Goal: Task Accomplishment & Management: Use online tool/utility

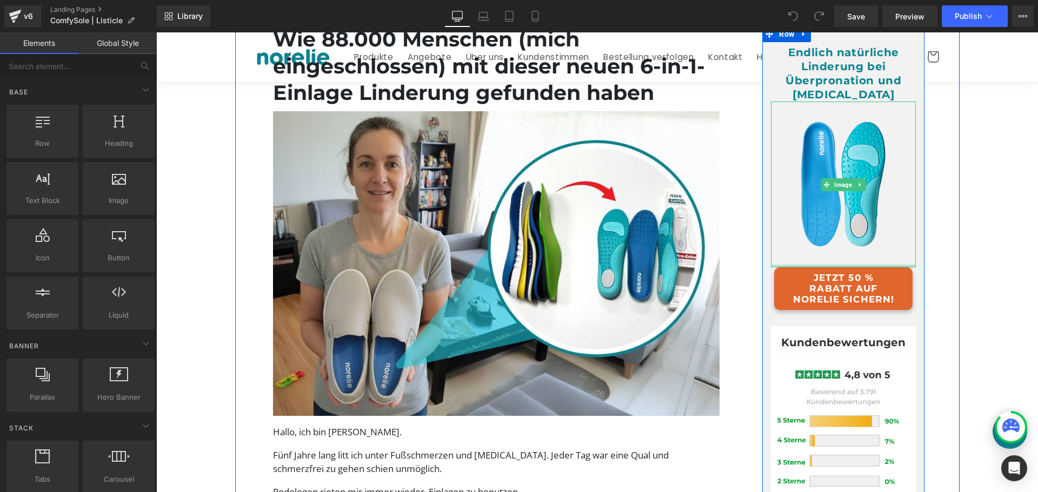
click at [828, 282] on link "JETZT 50 % RABATT AUF NORELIE SICHERN!" at bounding box center [843, 289] width 138 height 42
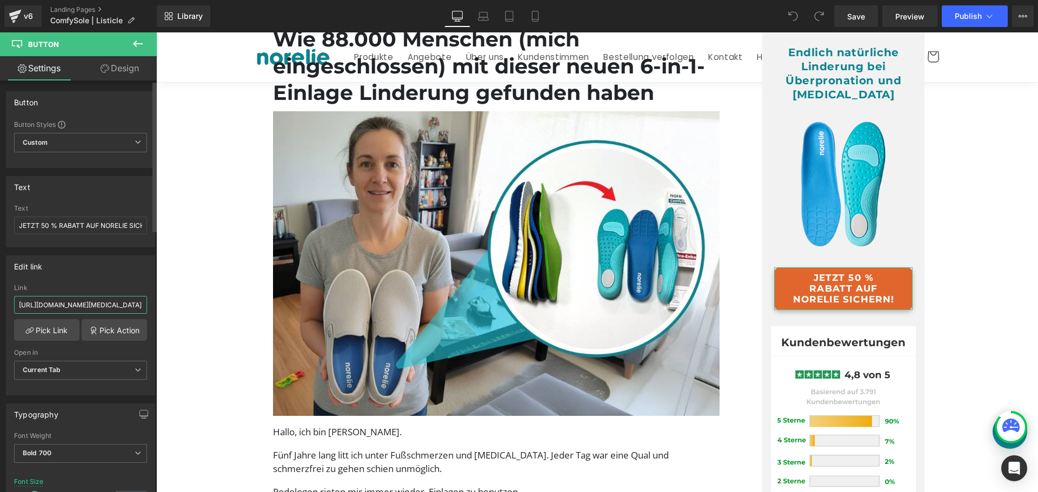
click at [110, 305] on input "https://norelie.de/products/comfysole-2-0-hallux-valgus-gehen-ohne-schmerzen" at bounding box center [80, 305] width 133 height 18
paste input "text"
type input "https://norelie.de/products/comfysole-2-0-gehen-ohne-schmerzen"
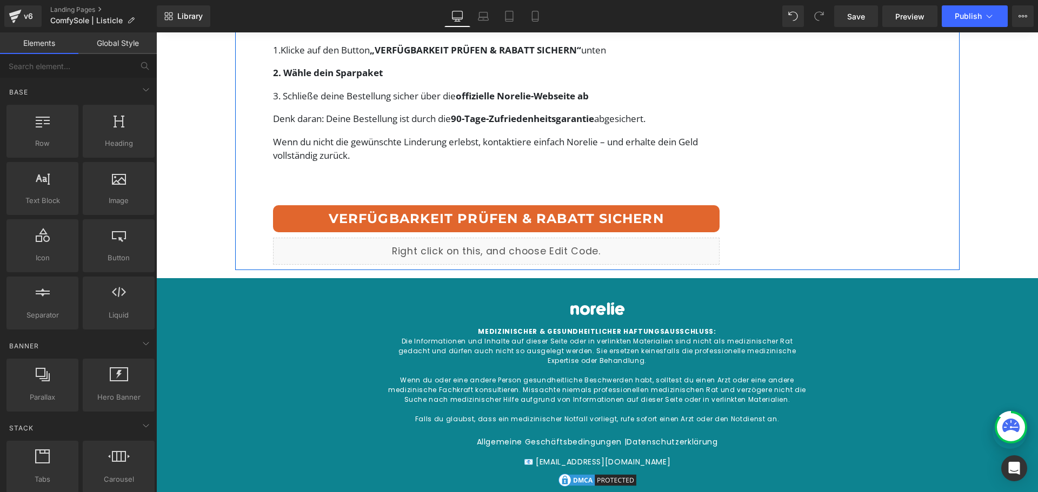
scroll to position [4757, 0]
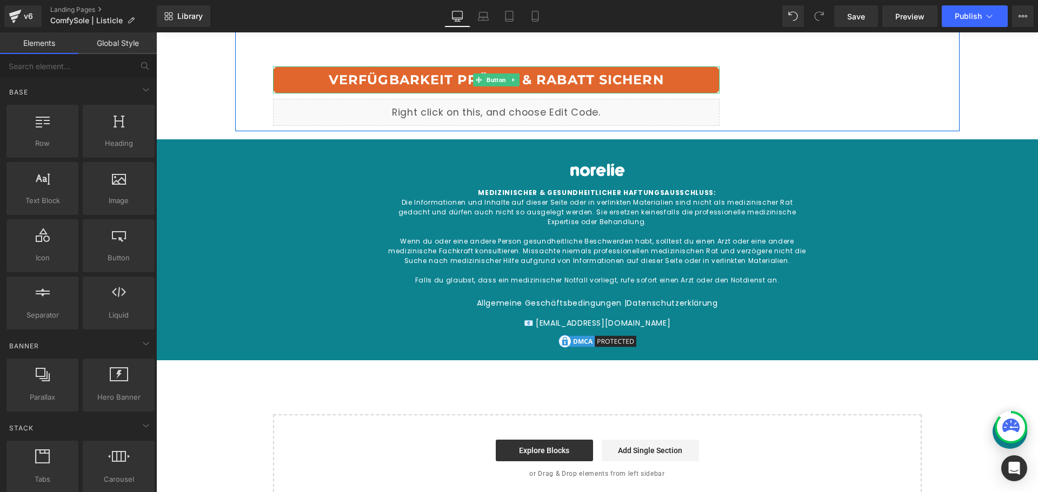
click at [526, 89] on link "VERFÜGBARKEIT PRÜFEN & RABATT SICHERN" at bounding box center [496, 79] width 447 height 27
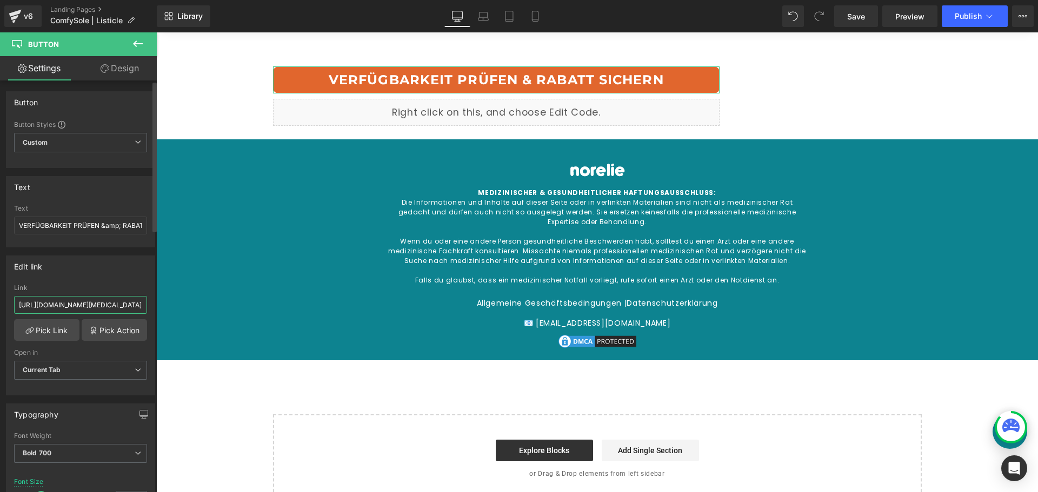
click at [92, 307] on input "https://norelie.de/products/comfysole-2-0-hallux-valgus-gehen-ohne-schmerzen" at bounding box center [80, 305] width 133 height 18
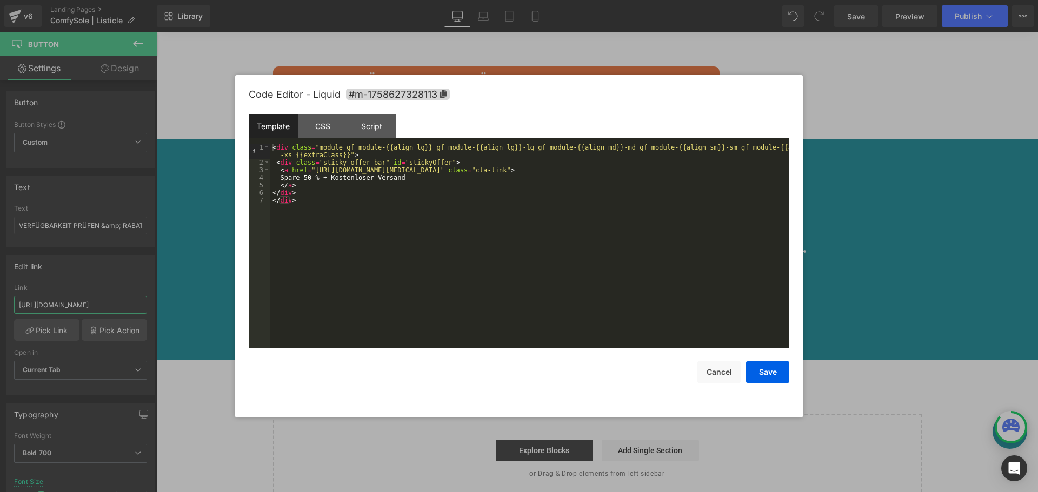
type input "https://norelie.de/products/comfysole-2-0-gehen-ohne-schmerzen"
drag, startPoint x: 345, startPoint y: 90, endPoint x: 412, endPoint y: 216, distance: 142.4
click at [415, 221] on div "< div class = "module gf_module-{{align_lg}} gf_module-{{align_lg}}-lg gf_modul…" at bounding box center [529, 257] width 519 height 227
drag, startPoint x: 311, startPoint y: 172, endPoint x: 482, endPoint y: 170, distance: 170.8
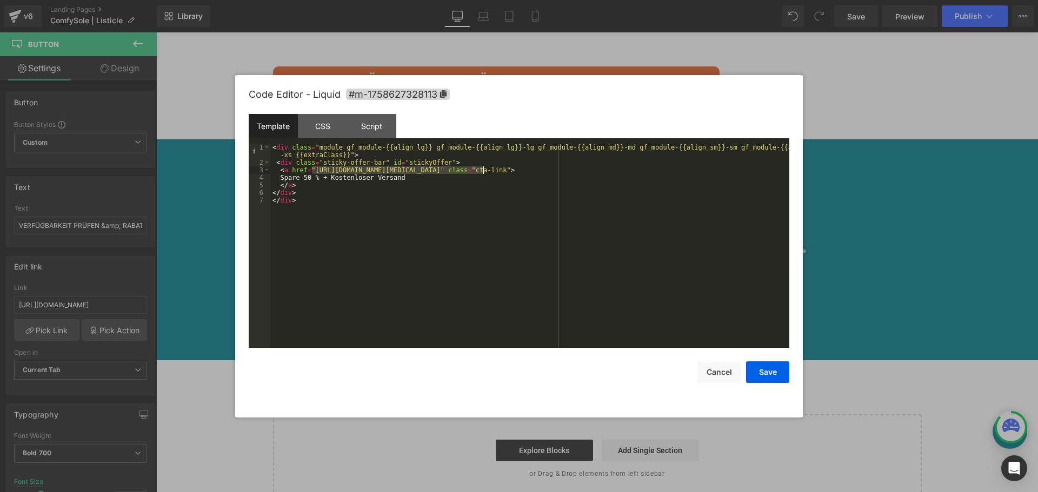
click at [482, 170] on div "< div class = "module gf_module-{{align_lg}} gf_module-{{align_lg}}-lg gf_modul…" at bounding box center [529, 257] width 519 height 227
click at [780, 375] on button "Save" at bounding box center [767, 373] width 43 height 22
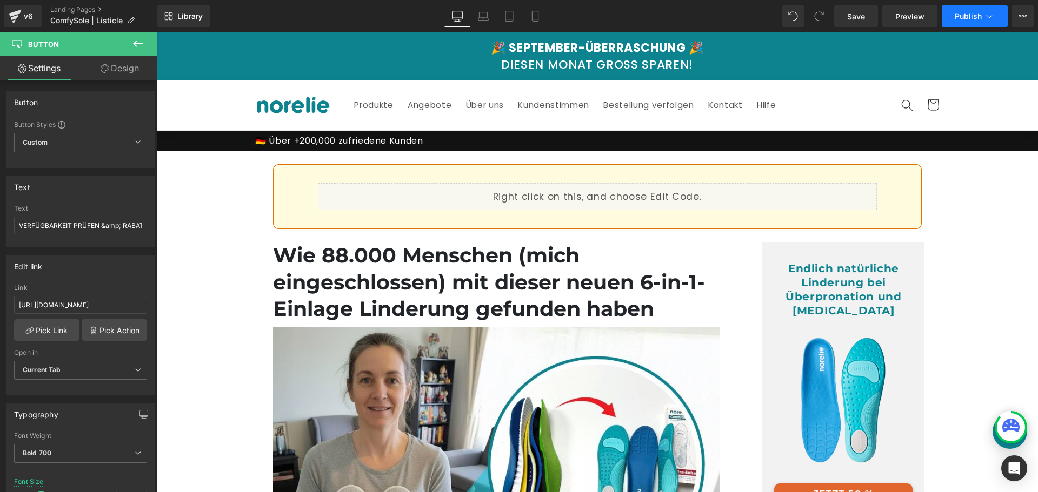
click at [972, 12] on span "Publish" at bounding box center [968, 16] width 27 height 9
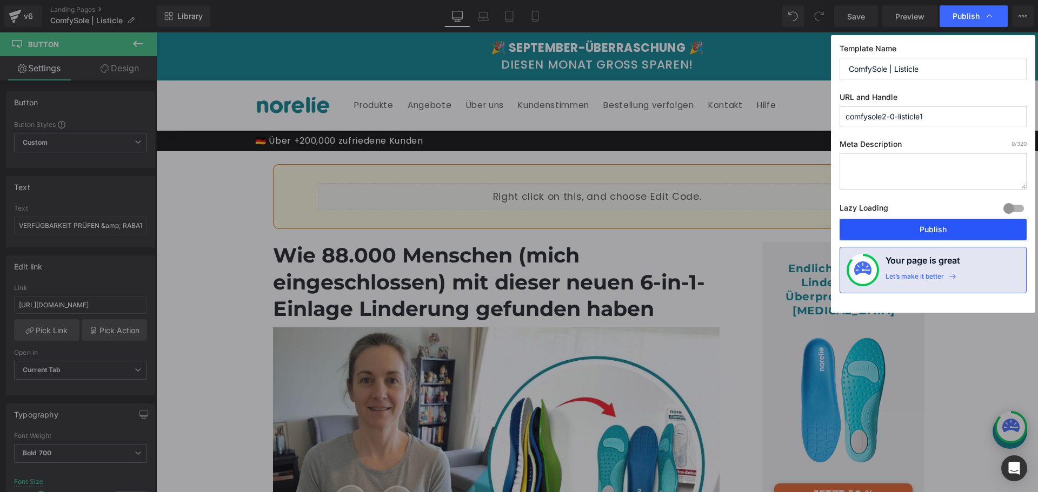
click at [910, 227] on button "Publish" at bounding box center [933, 230] width 187 height 22
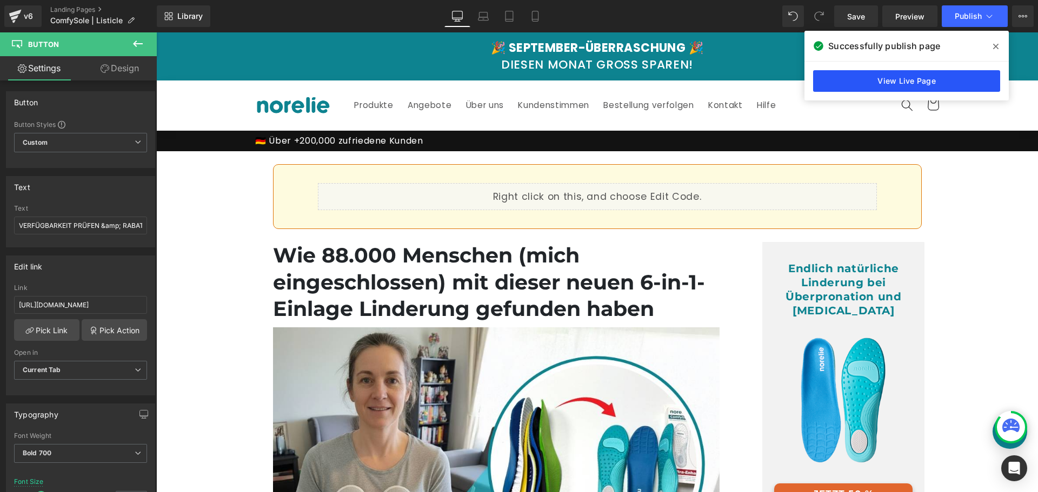
click at [907, 82] on link "View Live Page" at bounding box center [906, 81] width 187 height 22
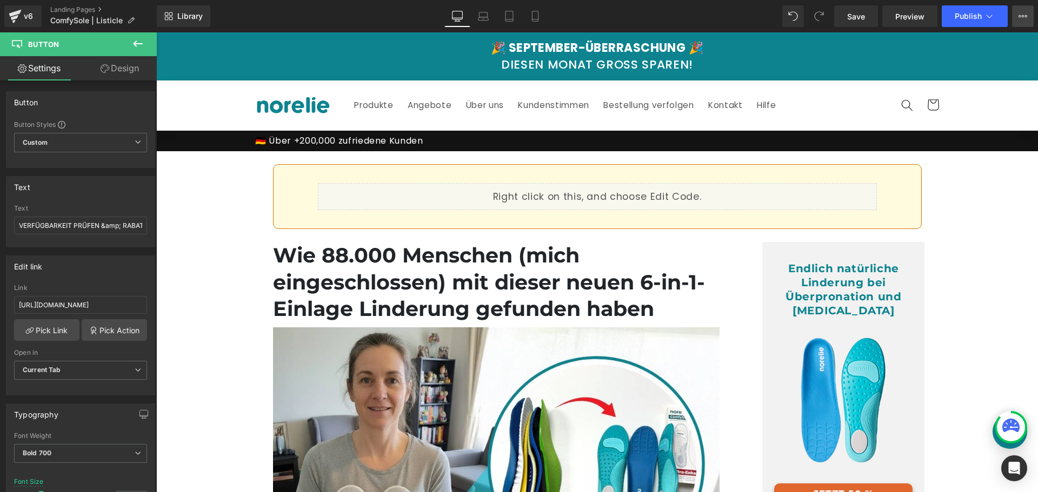
click at [1026, 11] on button "View Live Page View with current Template Save Template to Library Schedule Pub…" at bounding box center [1023, 16] width 22 height 22
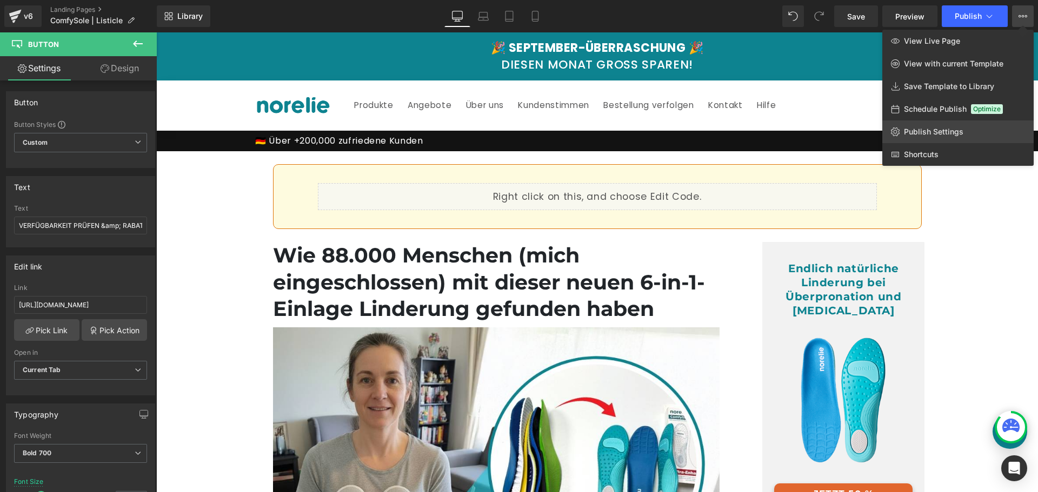
click at [910, 135] on span "Publish Settings" at bounding box center [933, 132] width 59 height 10
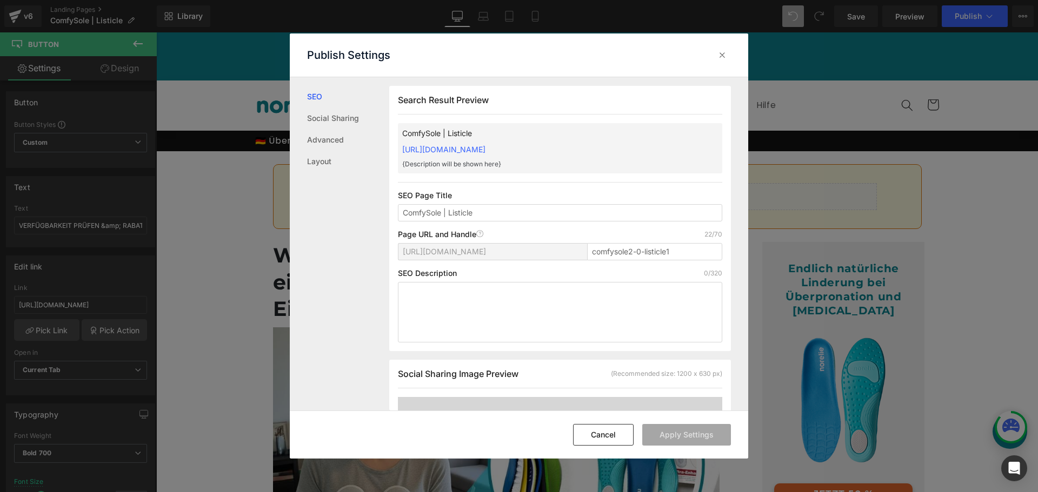
scroll to position [1, 0]
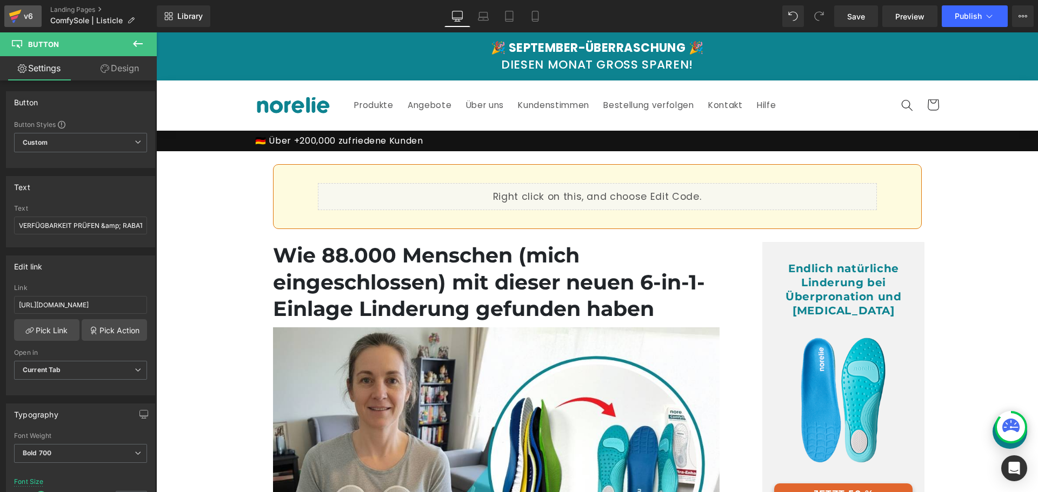
click at [19, 18] on icon at bounding box center [15, 16] width 13 height 27
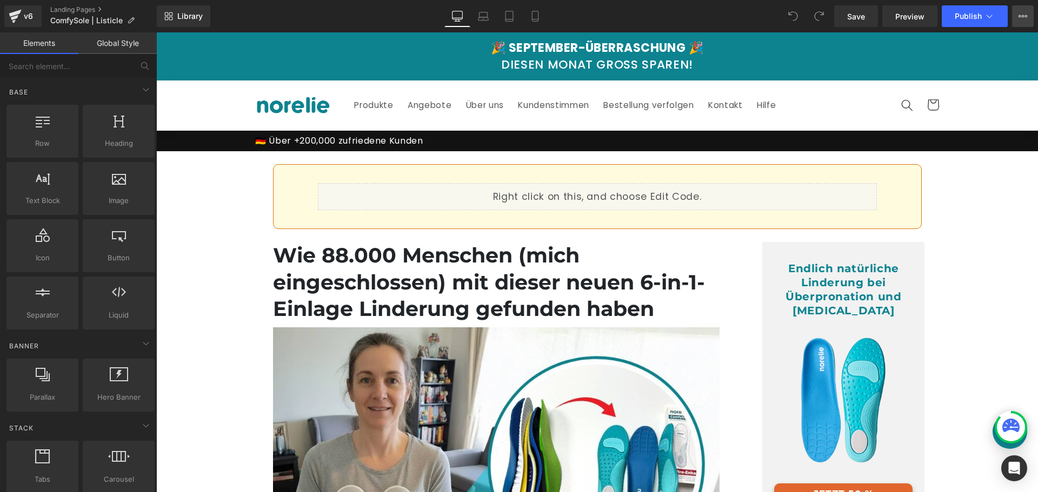
click at [1015, 17] on button "View Live Page View with current Template Save Template to Library Schedule Pub…" at bounding box center [1023, 16] width 22 height 22
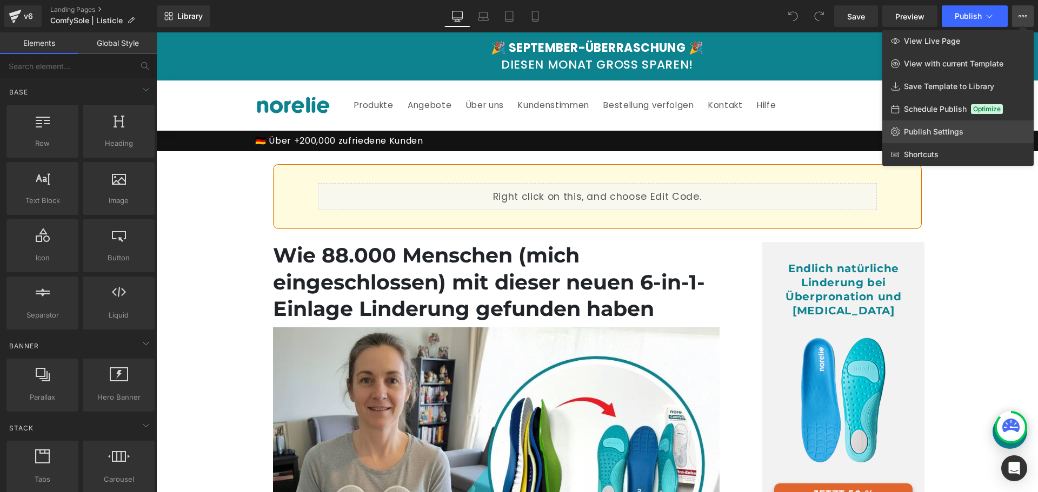
click at [978, 126] on link "Publish Settings" at bounding box center [957, 132] width 151 height 23
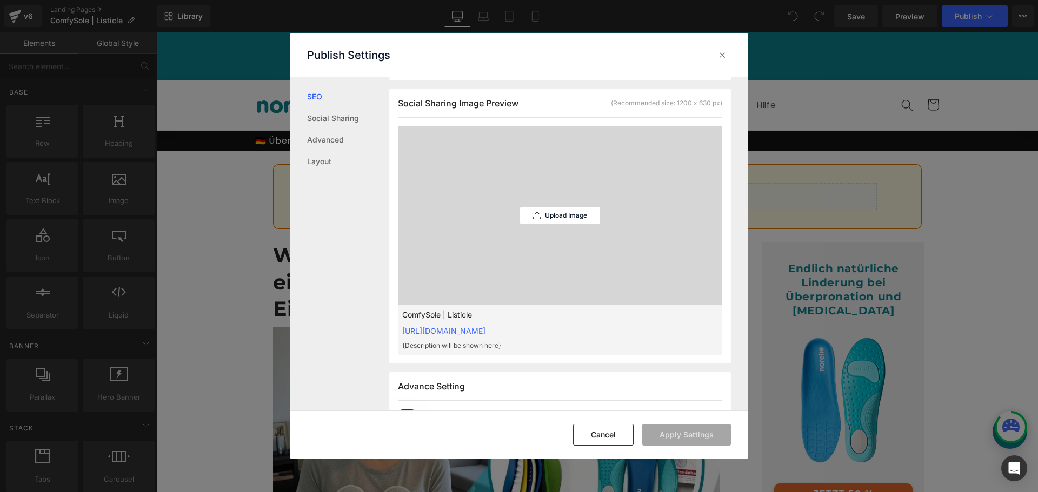
scroll to position [595, 0]
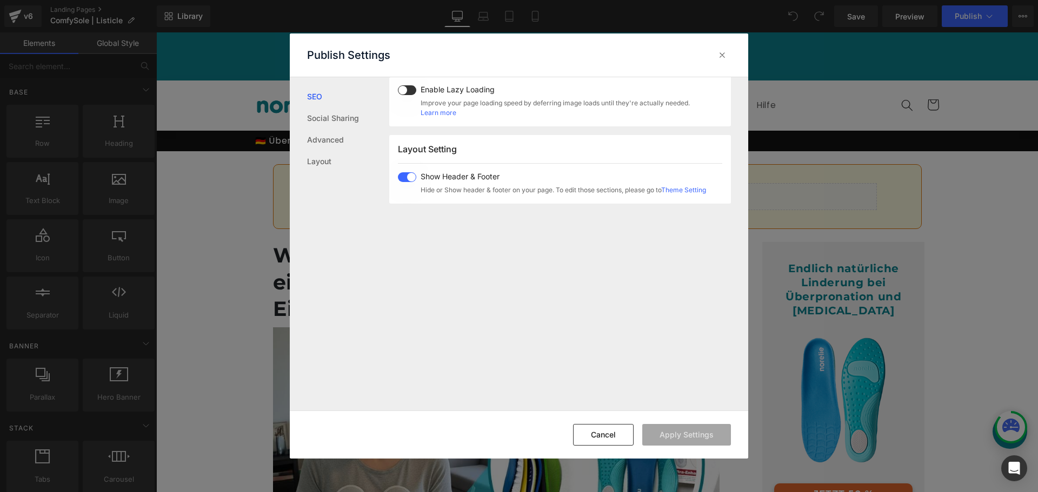
click at [417, 179] on div "Show Header & Footer Hide or Show header & footer on your page. To edit those s…" at bounding box center [561, 183] width 290 height 23
click at [692, 434] on button "Apply Settings" at bounding box center [686, 435] width 89 height 22
click at [720, 53] on icon at bounding box center [722, 55] width 11 height 11
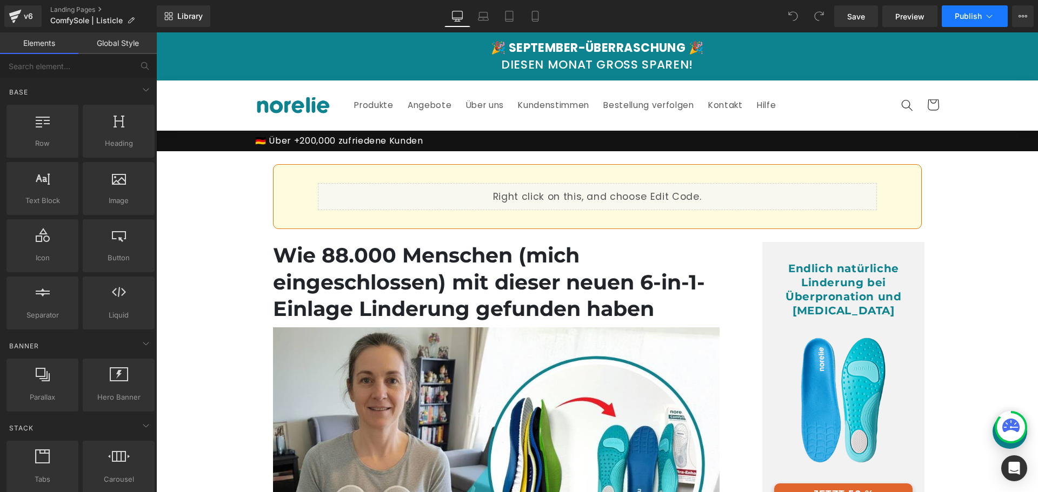
click at [949, 16] on button "Publish" at bounding box center [975, 16] width 66 height 22
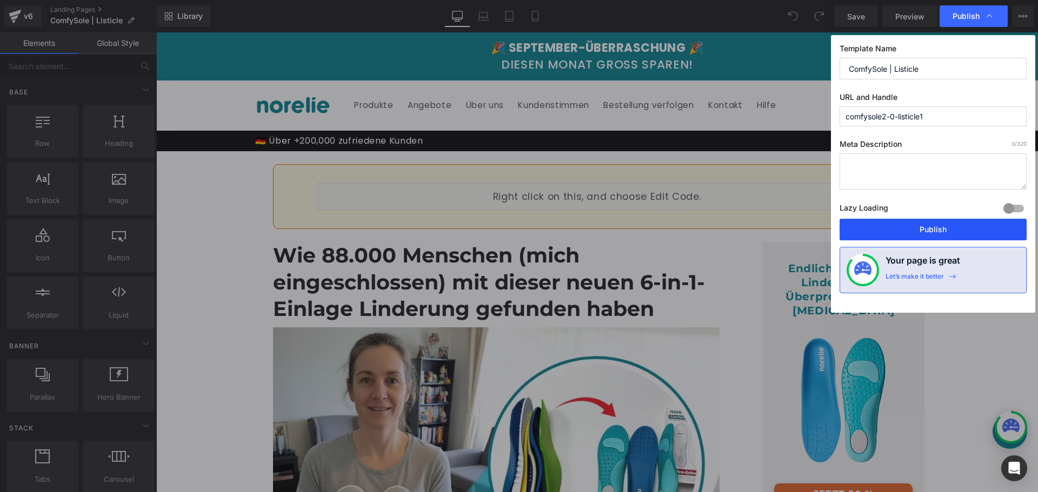
drag, startPoint x: 916, startPoint y: 227, endPoint x: 754, endPoint y: 78, distance: 220.0
click at [916, 227] on button "Publish" at bounding box center [933, 230] width 187 height 22
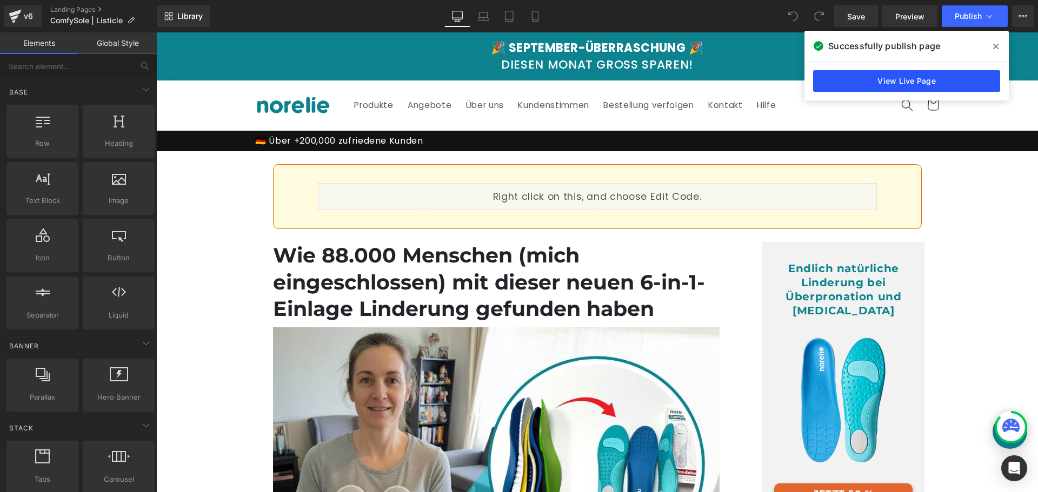
click at [876, 82] on link "View Live Page" at bounding box center [906, 81] width 187 height 22
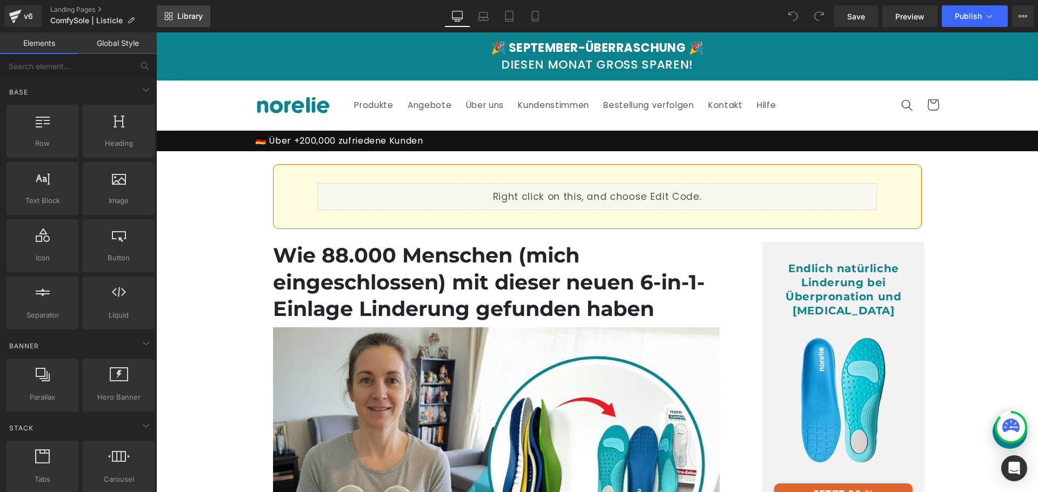
click at [170, 16] on icon at bounding box center [168, 16] width 9 height 9
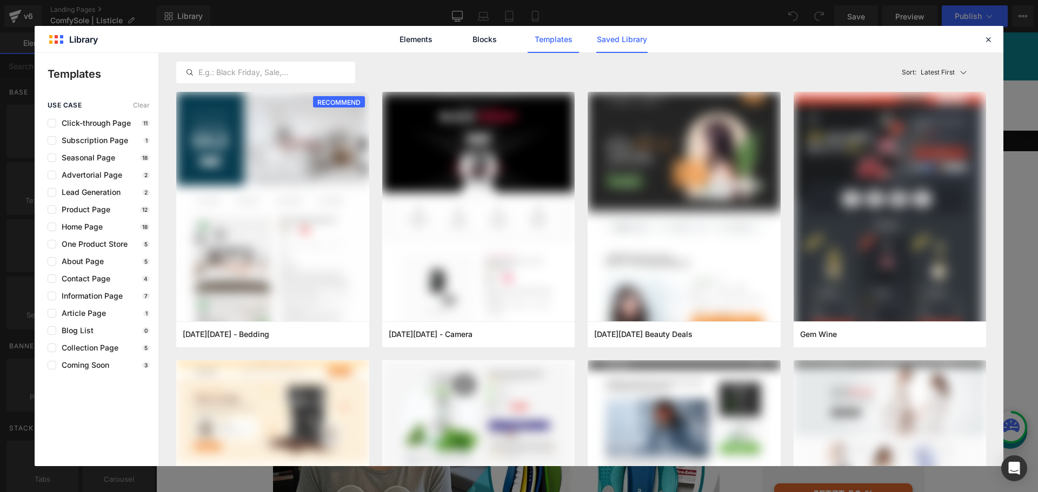
click at [615, 42] on link "Saved Library" at bounding box center [621, 39] width 51 height 27
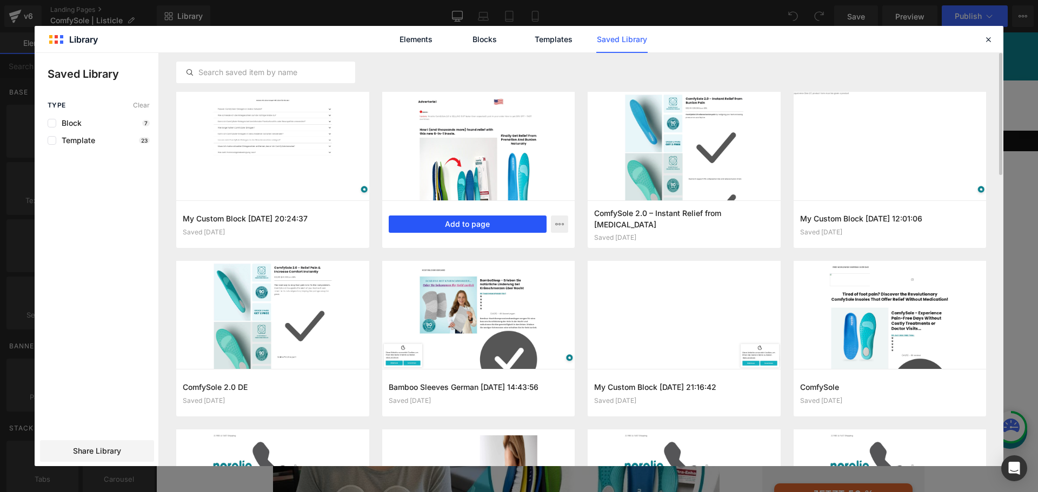
click at [491, 227] on button "Add to page" at bounding box center [468, 224] width 158 height 17
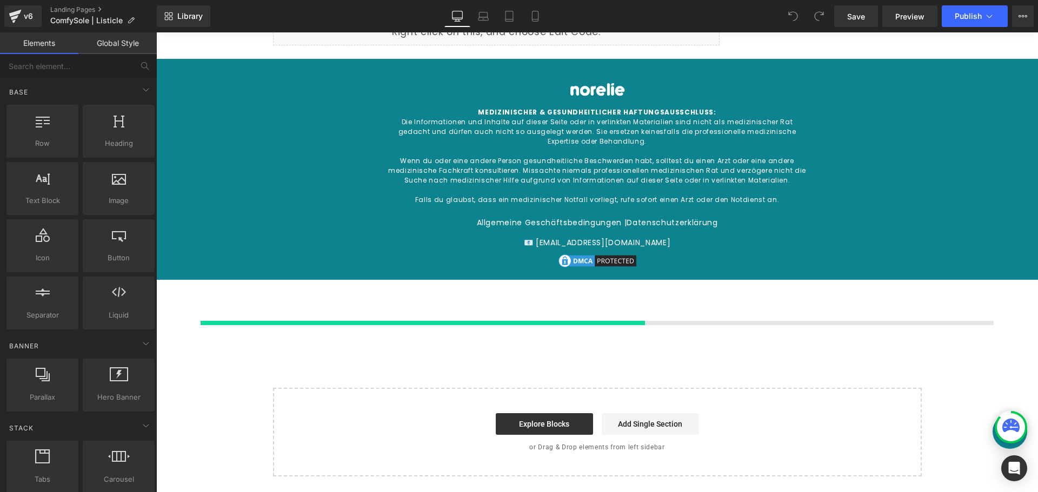
scroll to position [5045, 0]
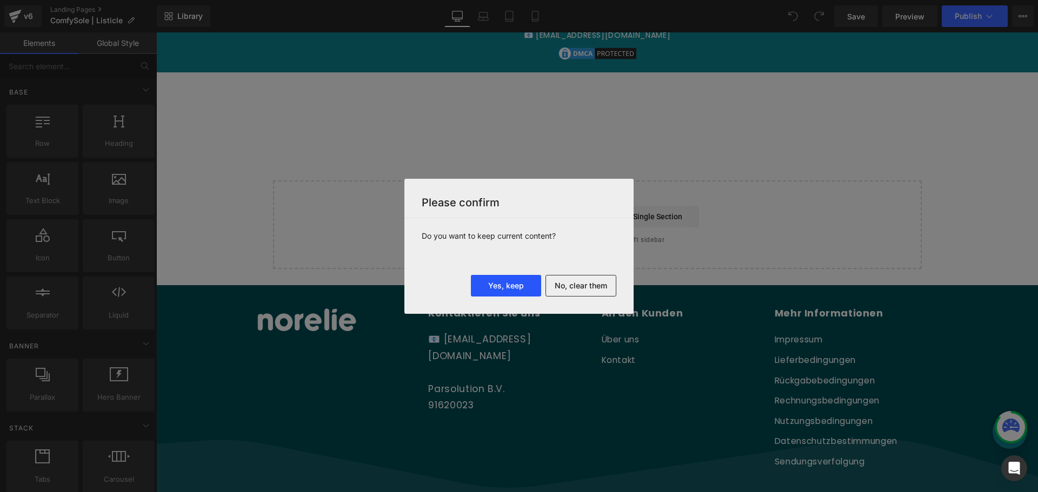
click at [514, 286] on button "Yes, keep" at bounding box center [506, 286] width 70 height 22
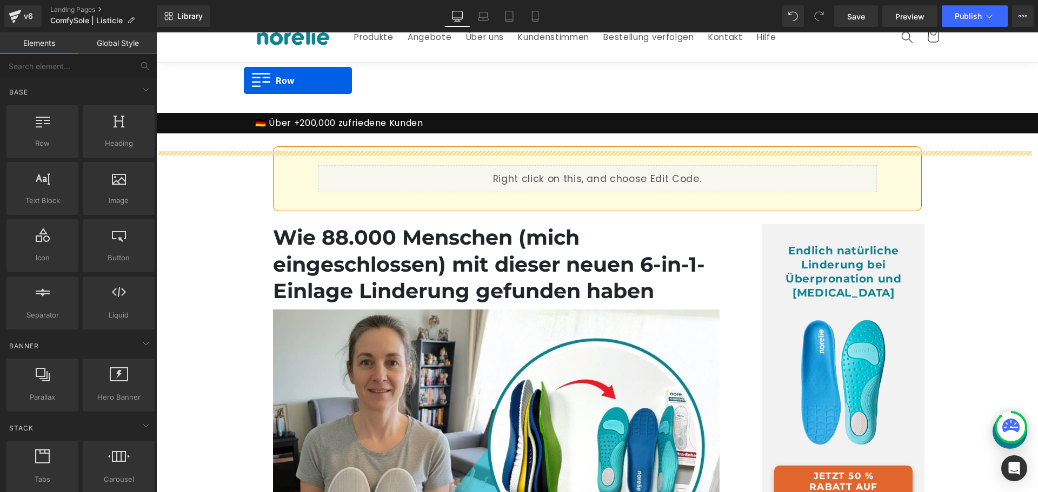
scroll to position [0, 0]
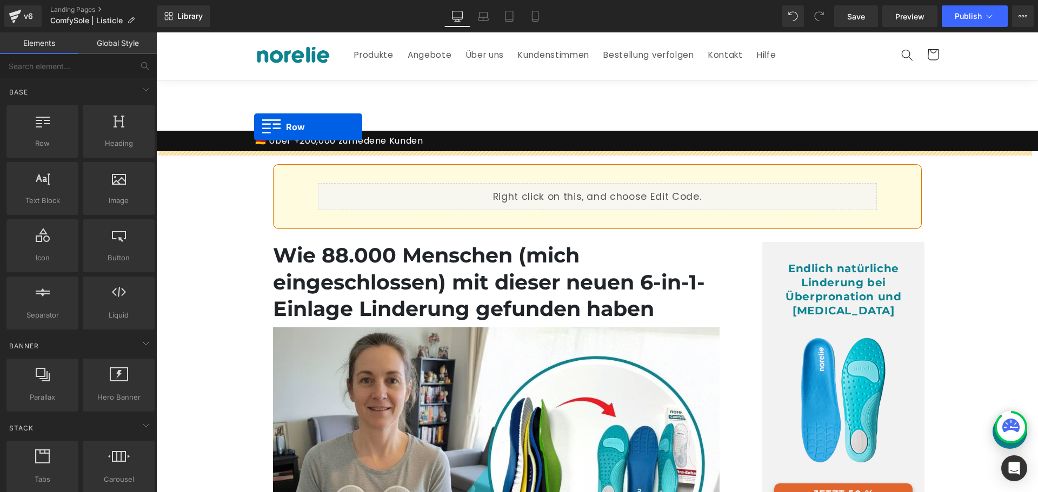
drag, startPoint x: 180, startPoint y: 94, endPoint x: 254, endPoint y: 127, distance: 81.3
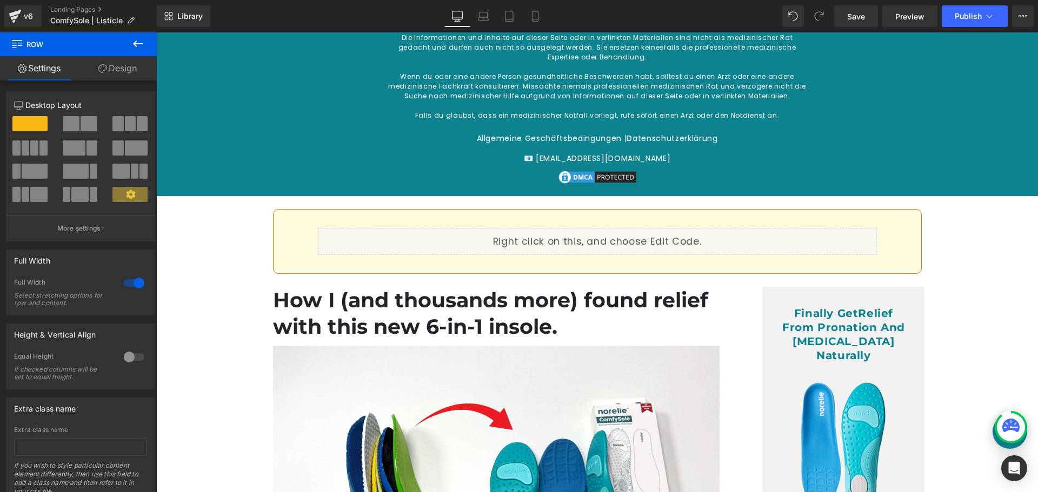
scroll to position [4961, 0]
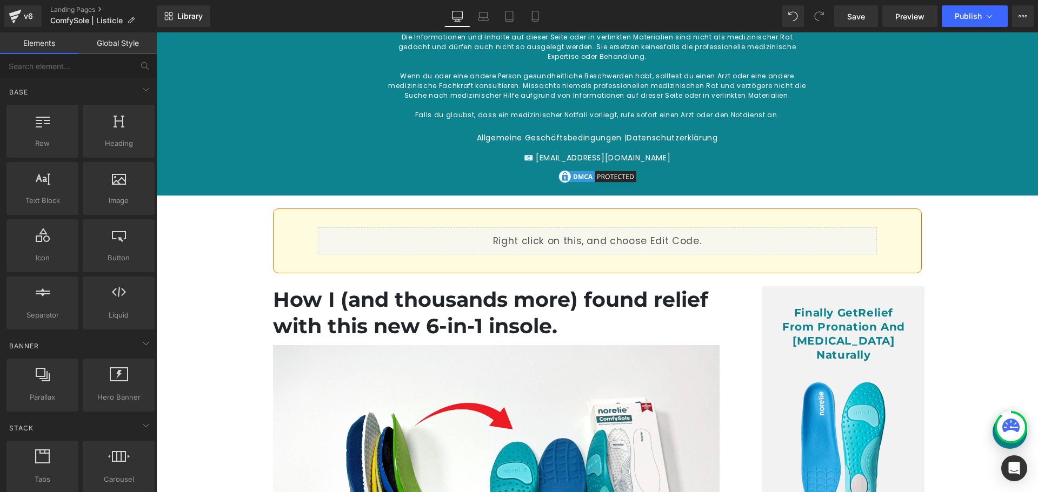
click at [193, 239] on div "Advertorial Heading Image Row Row Liquid Row Wie 88.000 Menschen (mich eingesch…" at bounding box center [597, 93] width 882 height 9807
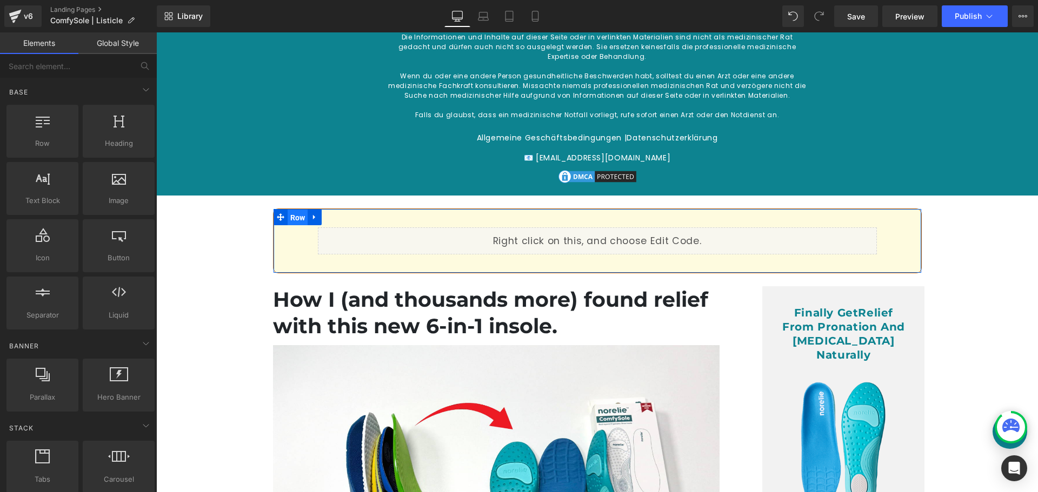
click at [290, 226] on span "Row" at bounding box center [298, 218] width 21 height 16
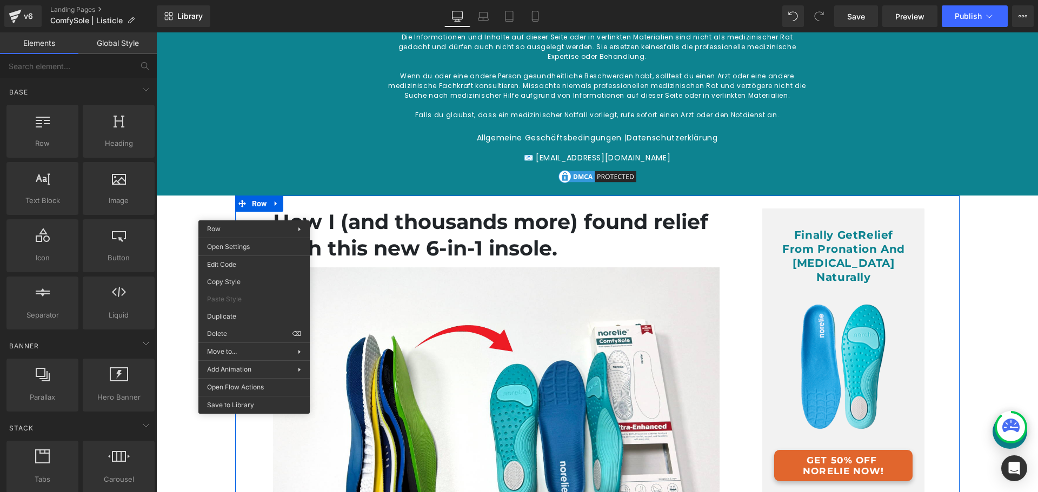
drag, startPoint x: 398, startPoint y: 366, endPoint x: 242, endPoint y: 333, distance: 159.7
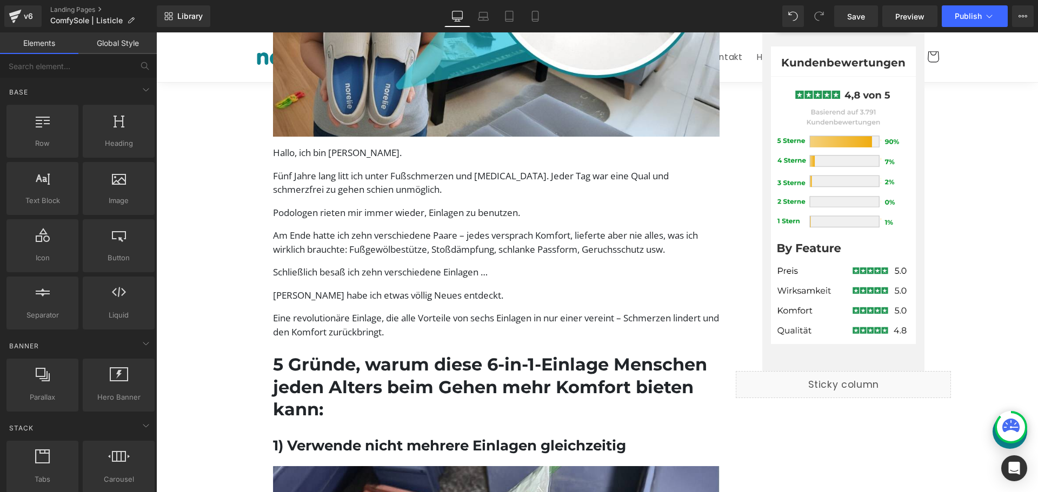
scroll to position [0, 0]
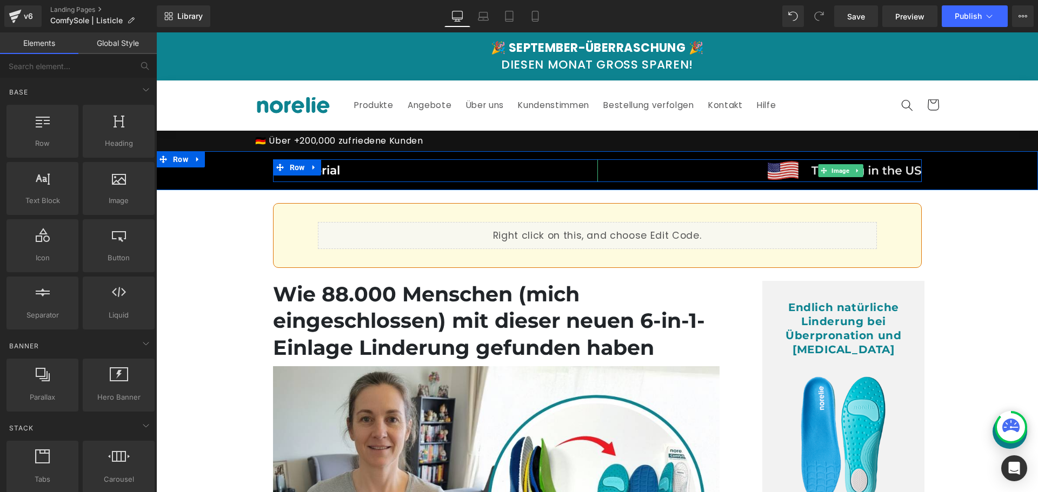
click at [778, 164] on img at bounding box center [841, 170] width 162 height 23
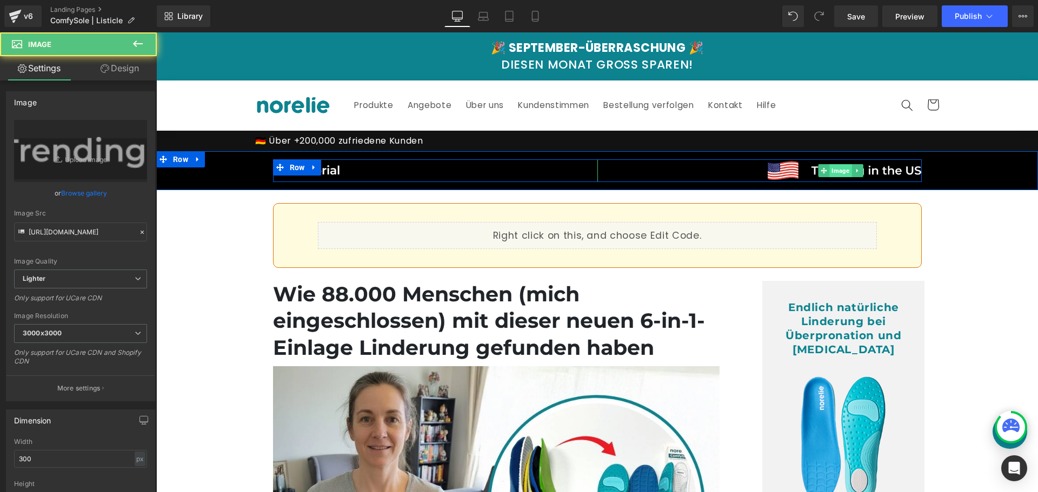
click at [829, 167] on span "Image" at bounding box center [840, 170] width 22 height 13
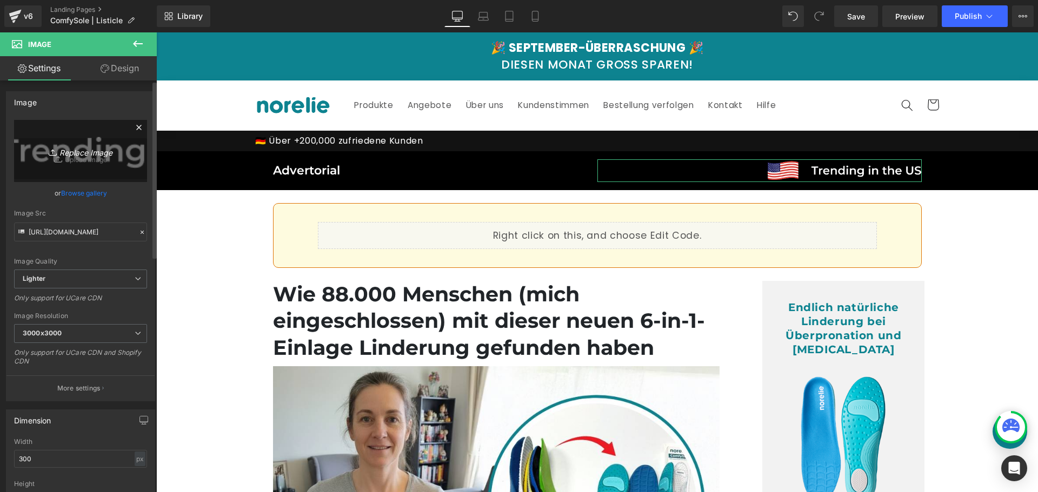
click at [82, 155] on icon "Replace Image" at bounding box center [80, 151] width 86 height 14
click at [91, 192] on link "Browse gallery" at bounding box center [84, 193] width 46 height 19
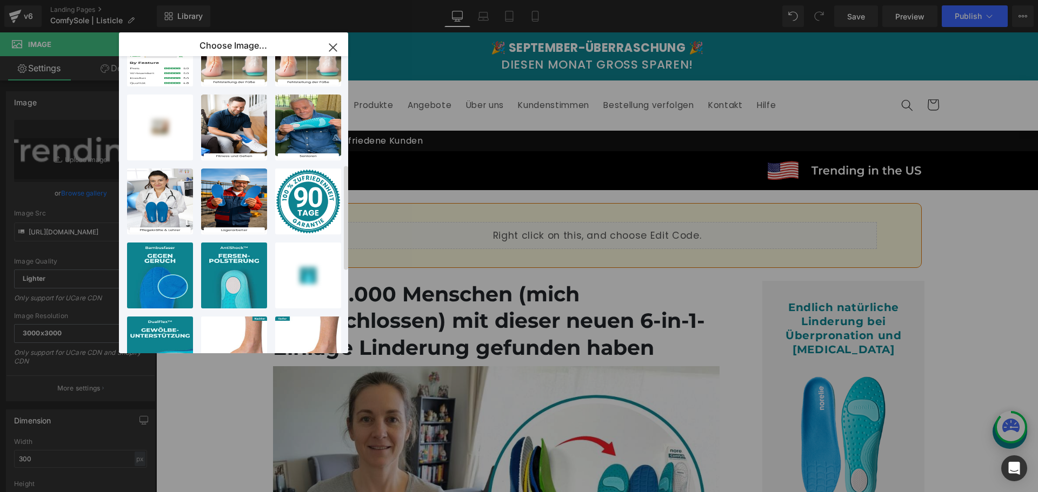
scroll to position [534, 0]
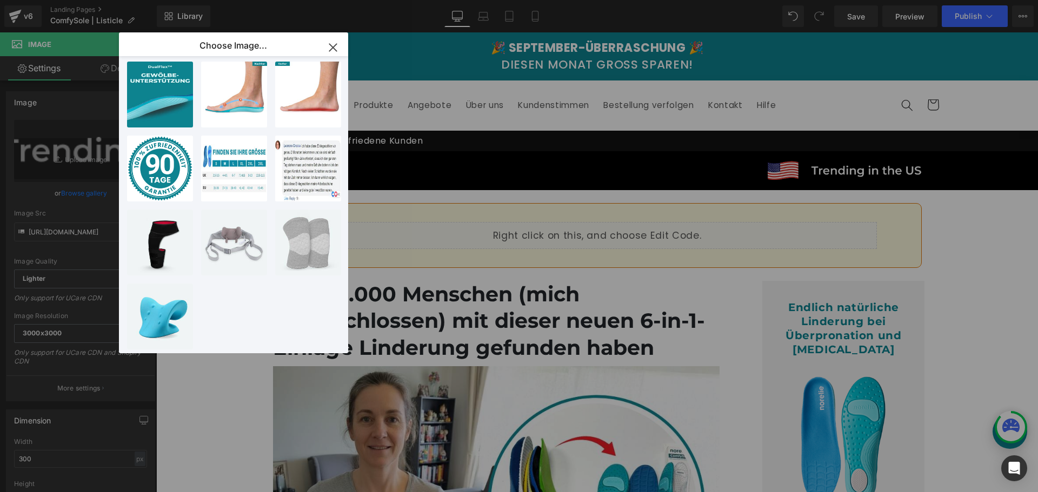
drag, startPoint x: 332, startPoint y: 46, endPoint x: 49, endPoint y: 64, distance: 283.8
click at [332, 46] on icon "button" at bounding box center [332, 47] width 17 height 17
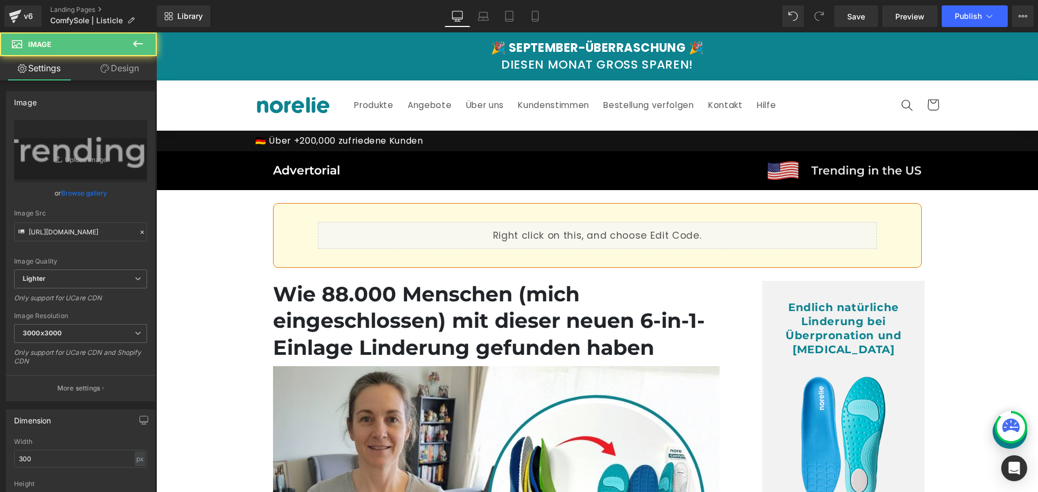
click at [808, 174] on img at bounding box center [841, 170] width 162 height 23
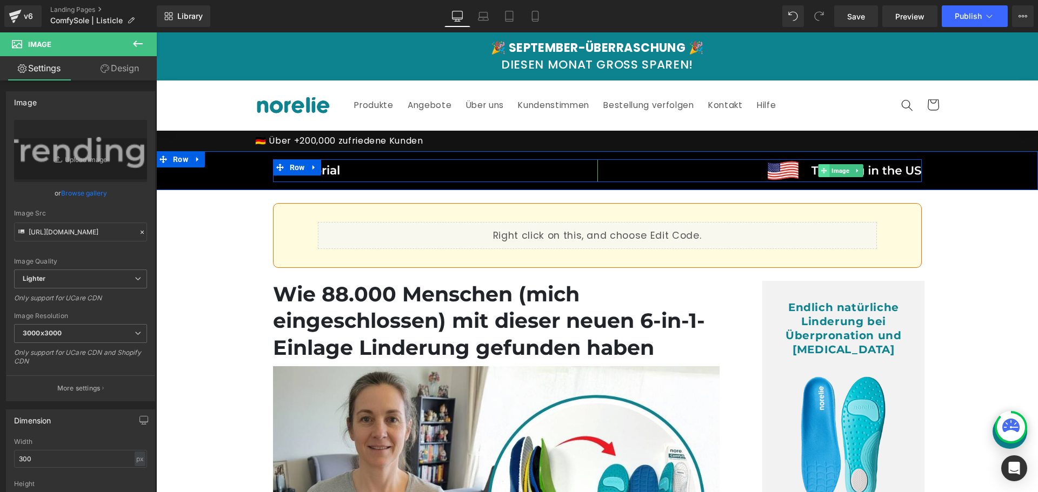
click at [821, 173] on icon at bounding box center [824, 171] width 6 height 6
click at [831, 170] on span "Image" at bounding box center [840, 170] width 22 height 13
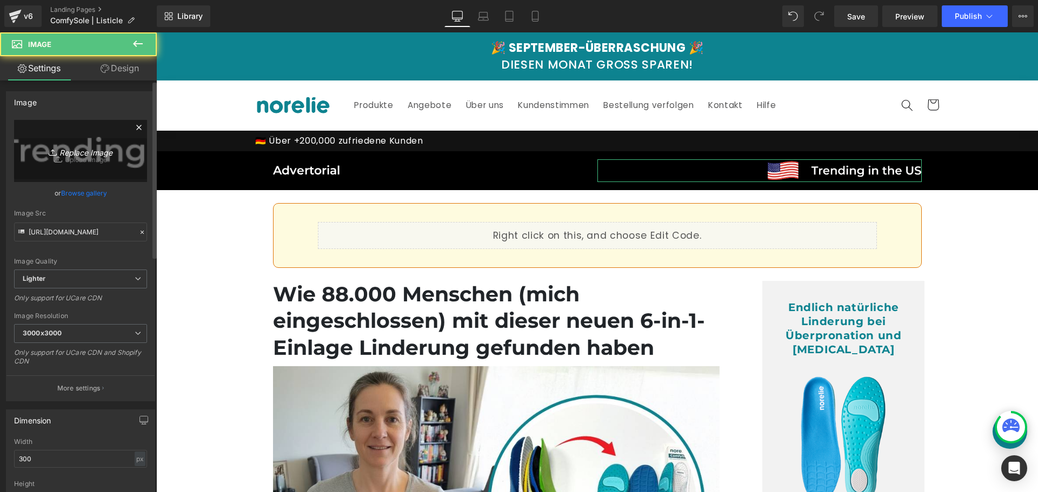
click at [81, 148] on icon "Replace Image" at bounding box center [80, 151] width 86 height 14
type input "C:\fakepath\Group 513073 (3).png"
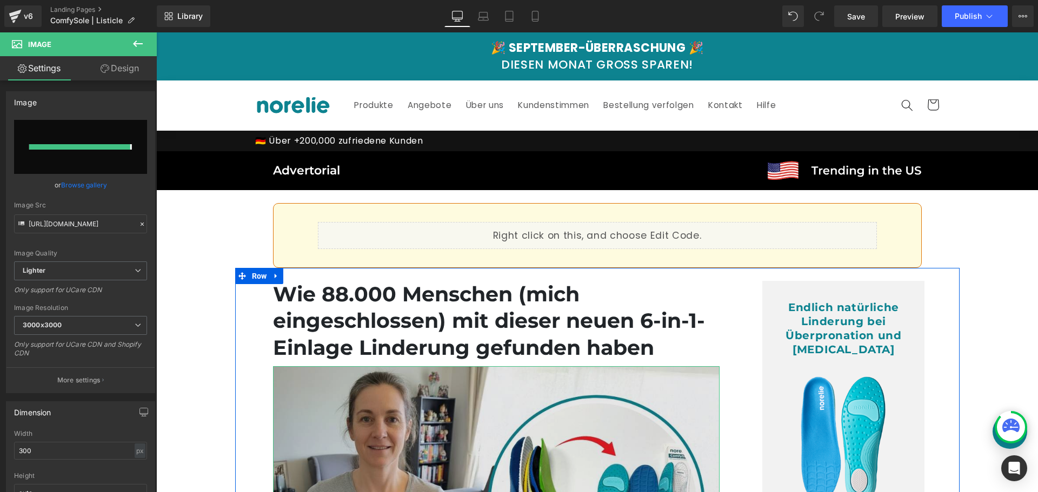
type input "[URL][DOMAIN_NAME]"
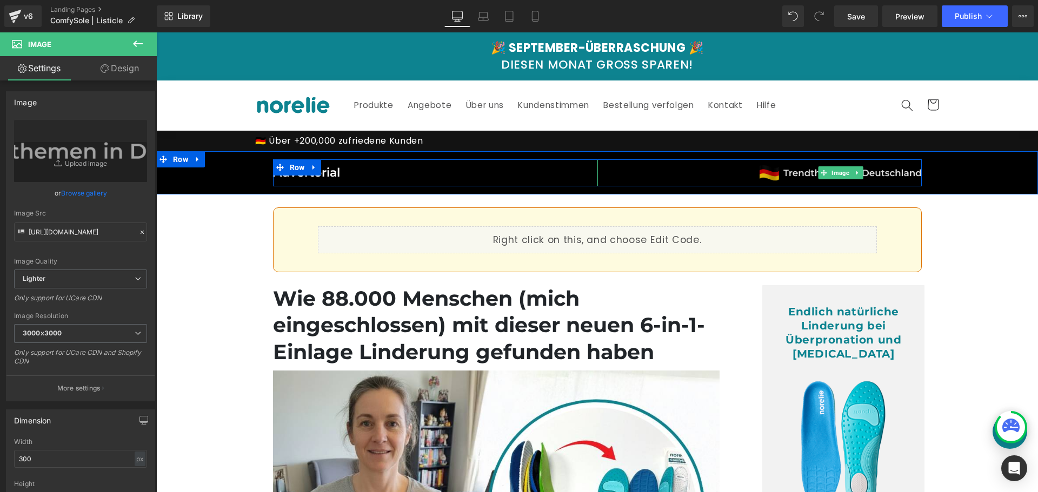
click at [809, 176] on img at bounding box center [841, 172] width 162 height 26
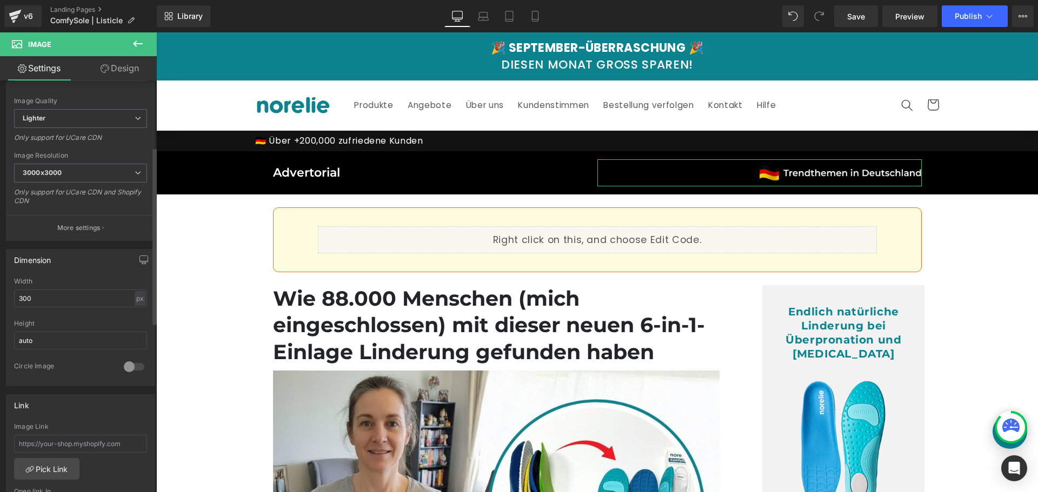
scroll to position [162, 0]
drag, startPoint x: 32, startPoint y: 297, endPoint x: 0, endPoint y: 306, distance: 33.6
click at [0, 305] on div "Dimension 300px Width 300 px % px auto Height auto 0 Circle Image" at bounding box center [81, 311] width 162 height 145
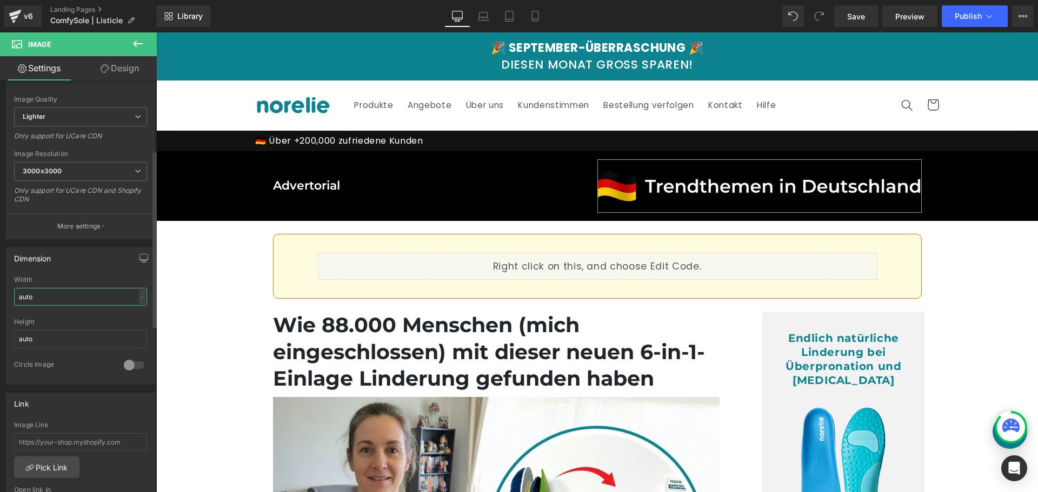
drag, startPoint x: 38, startPoint y: 296, endPoint x: 0, endPoint y: 306, distance: 39.7
click at [0, 306] on div "Dimension auto Width auto - % px auto Height auto 0 Circle Image" at bounding box center [81, 311] width 162 height 145
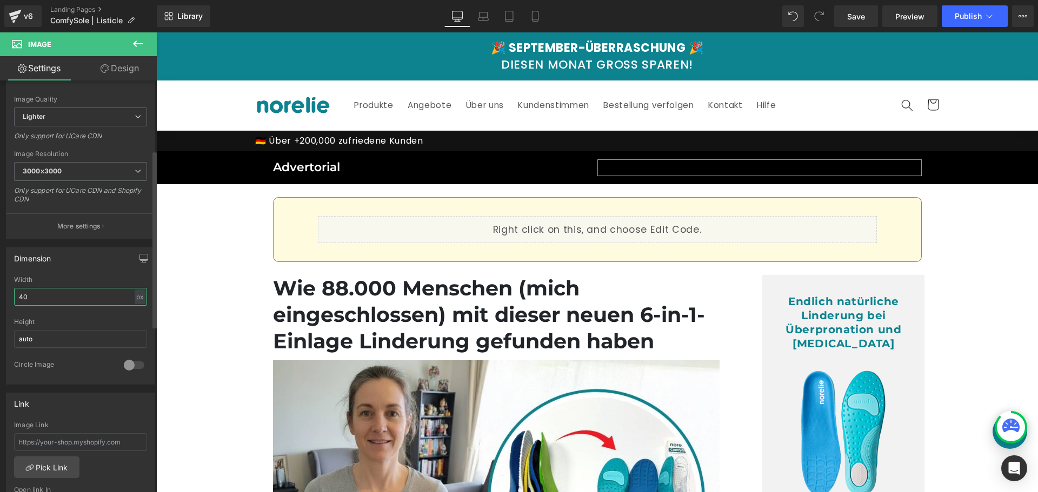
type input "400"
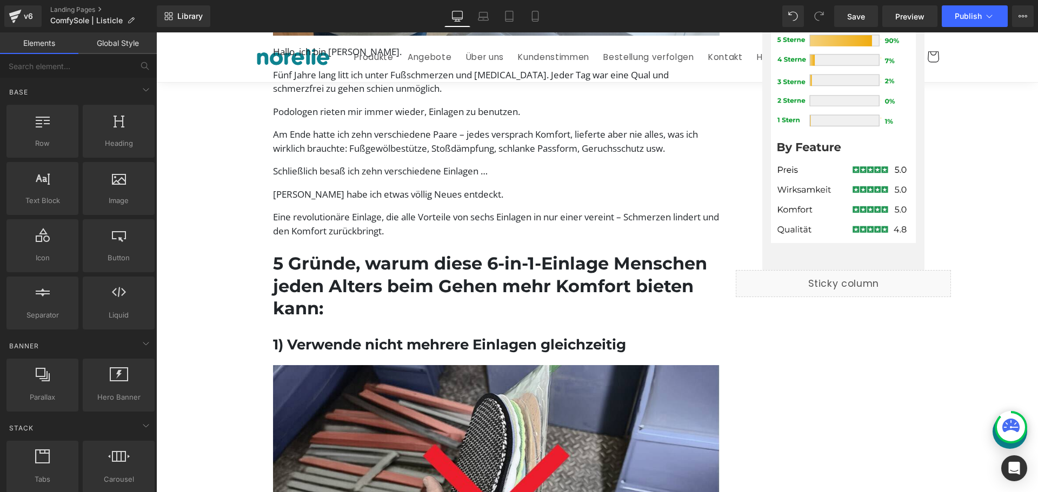
scroll to position [432, 0]
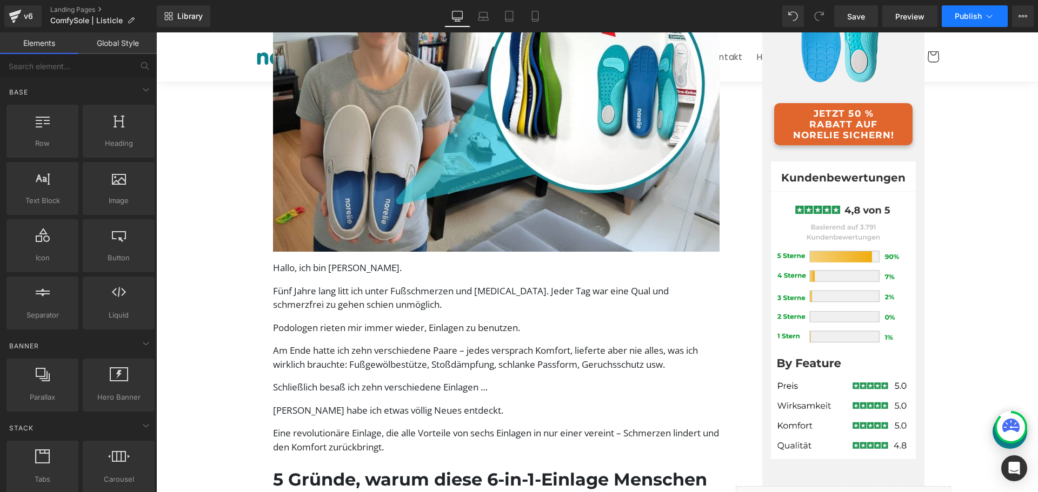
click at [968, 18] on span "Publish" at bounding box center [968, 16] width 27 height 9
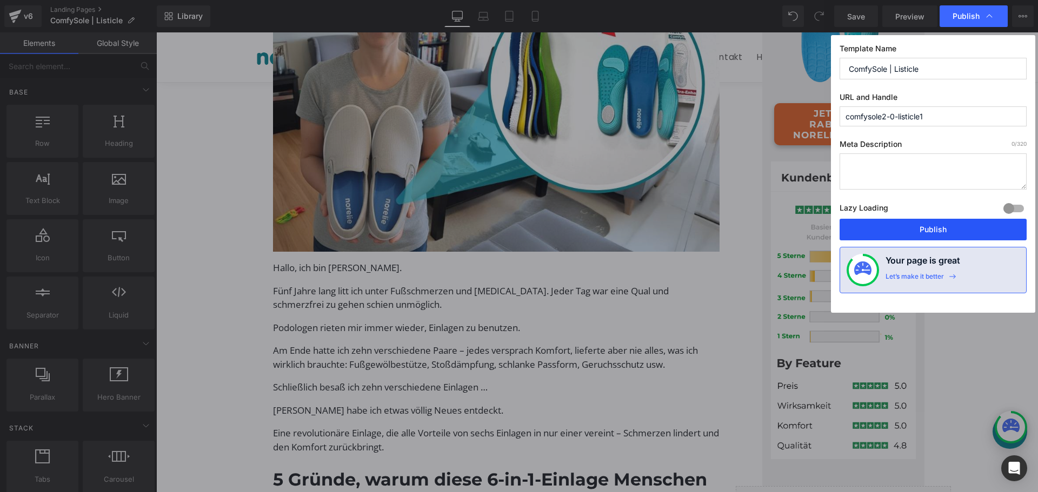
click at [958, 223] on button "Publish" at bounding box center [933, 230] width 187 height 22
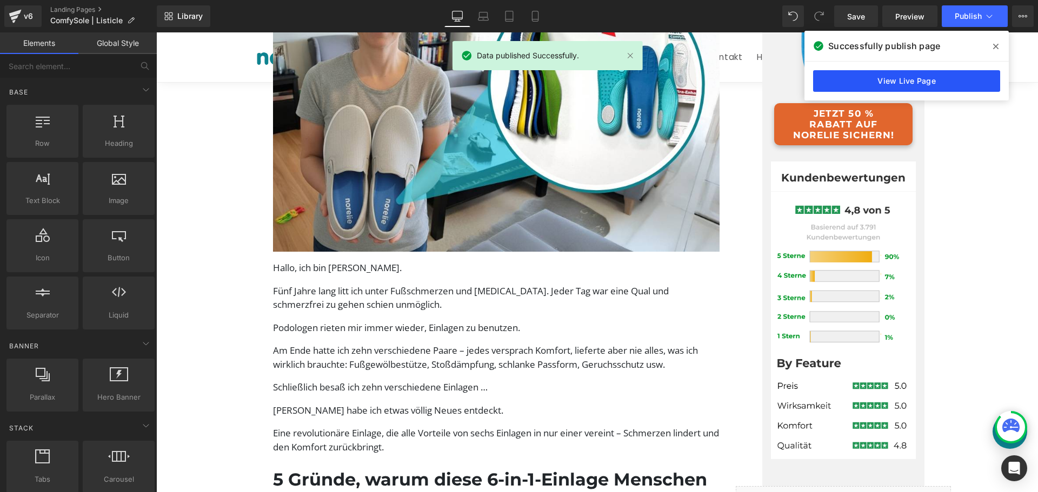
click at [949, 85] on link "View Live Page" at bounding box center [906, 81] width 187 height 22
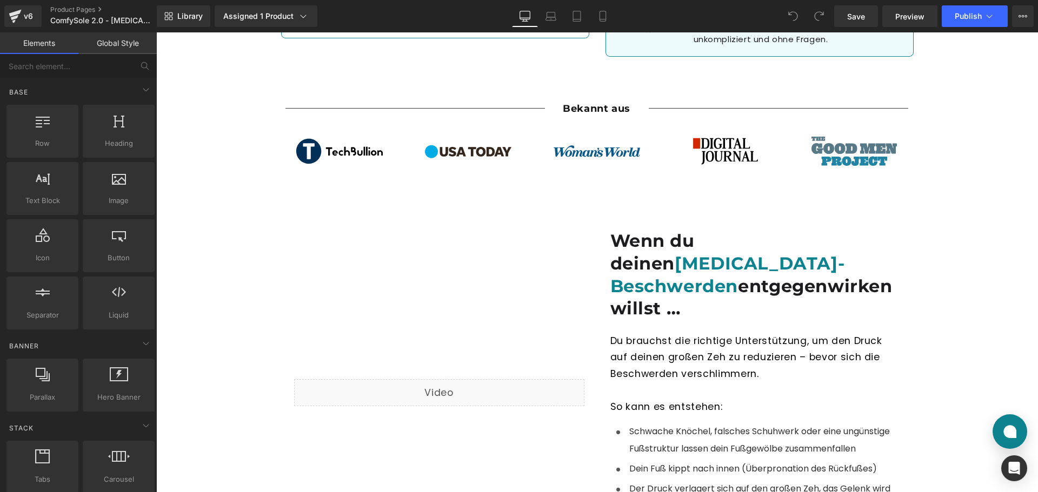
scroll to position [487, 0]
